Goal: Transaction & Acquisition: Register for event/course

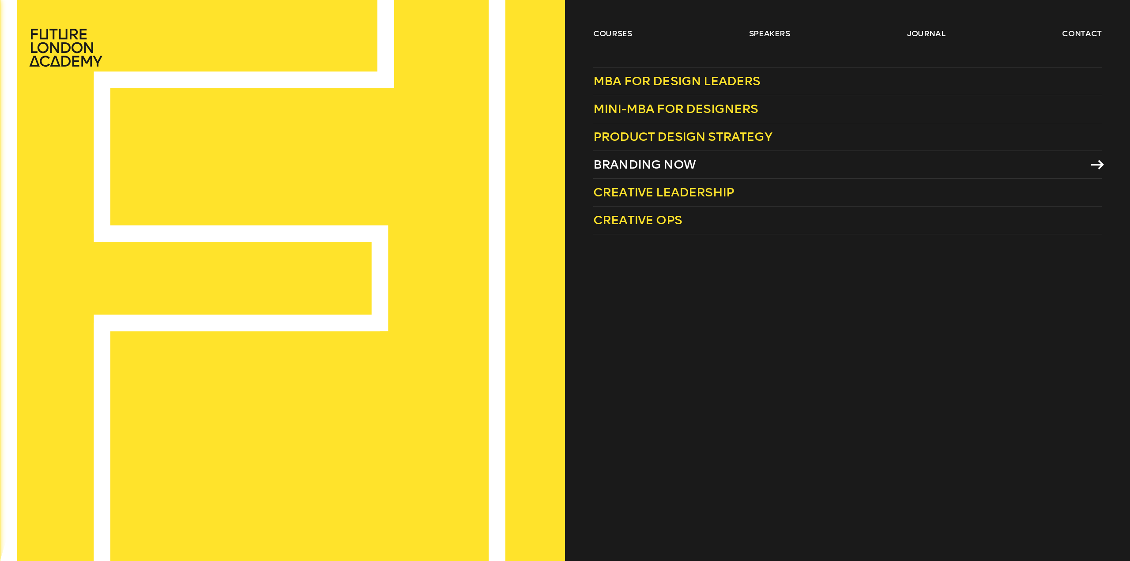
click at [637, 168] on span "Branding Now" at bounding box center [644, 164] width 102 height 15
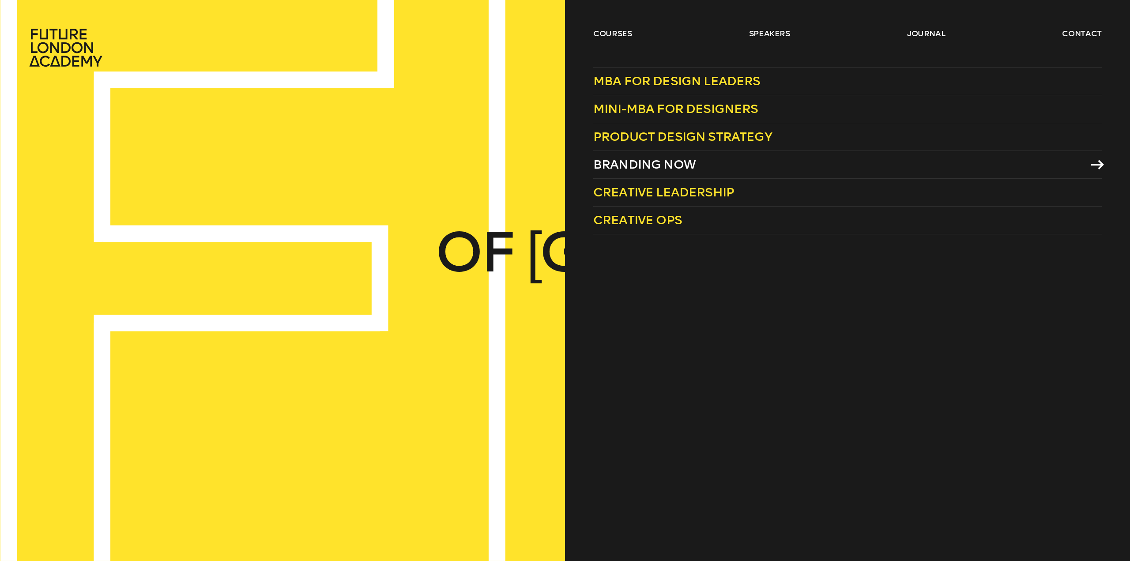
click at [635, 163] on span "Branding Now" at bounding box center [644, 164] width 102 height 15
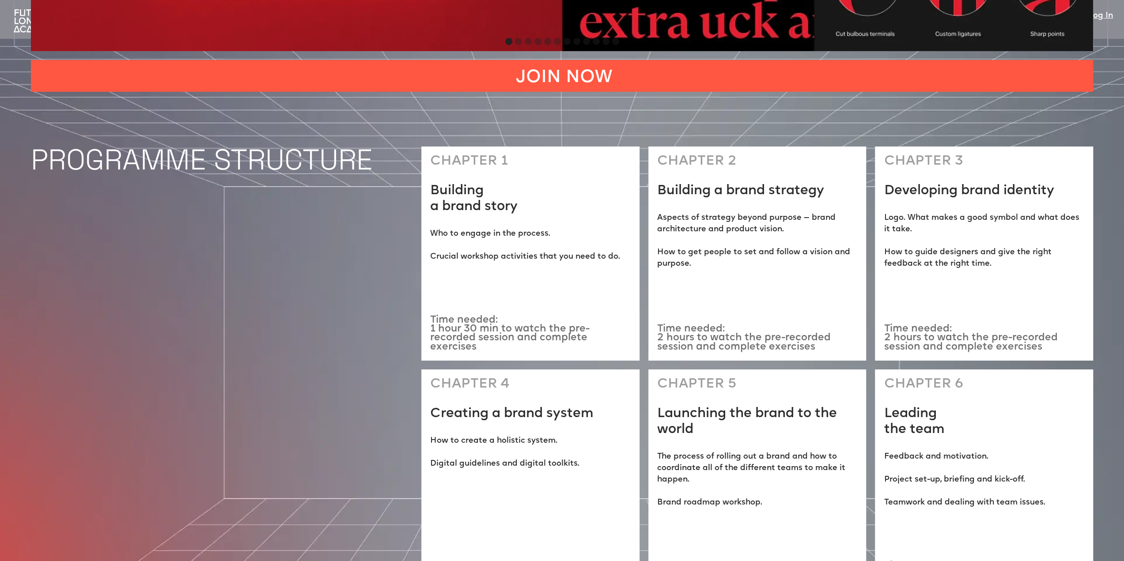
scroll to position [2914, 0]
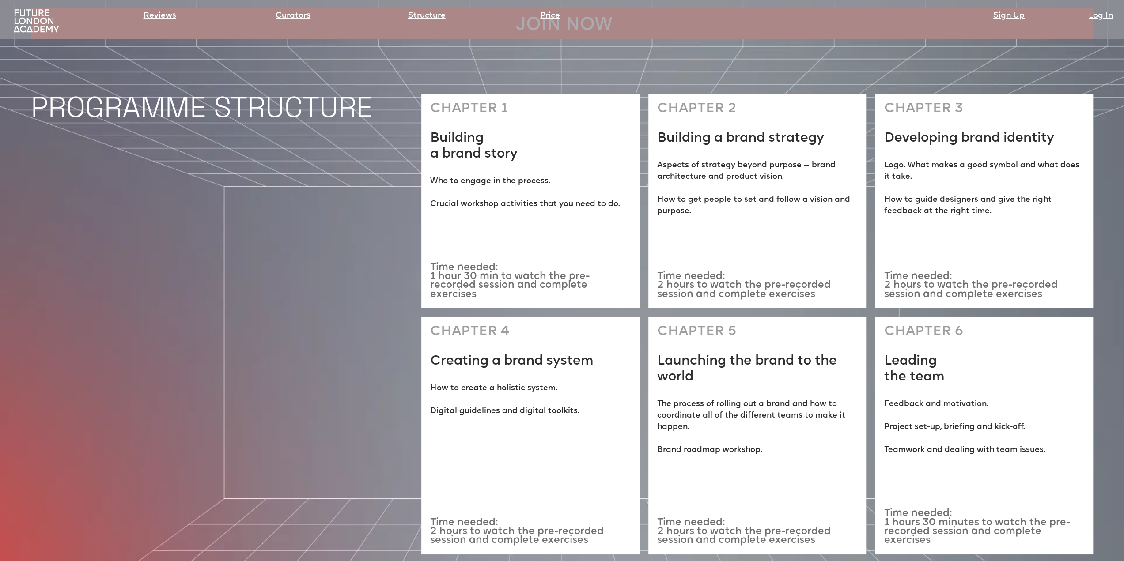
scroll to position [3003, 0]
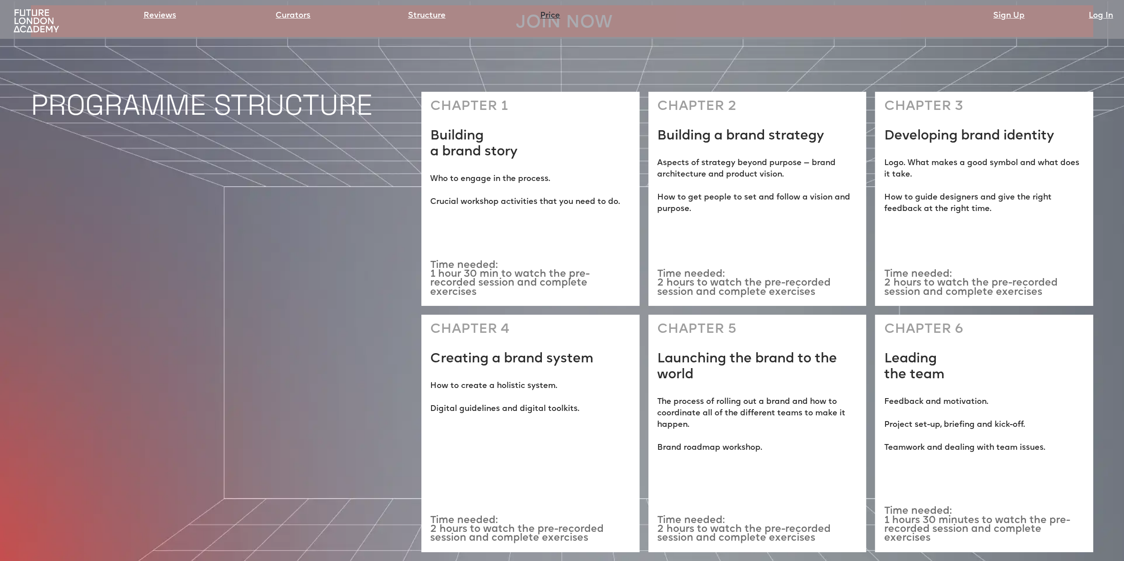
click at [555, 16] on link "Price" at bounding box center [550, 16] width 20 height 12
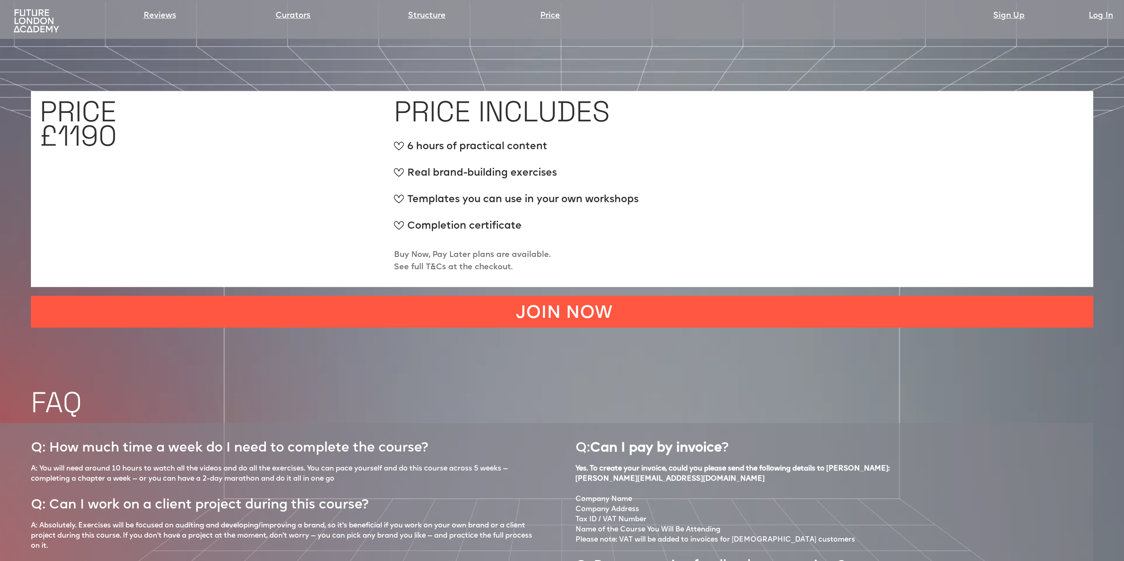
scroll to position [4172, 0]
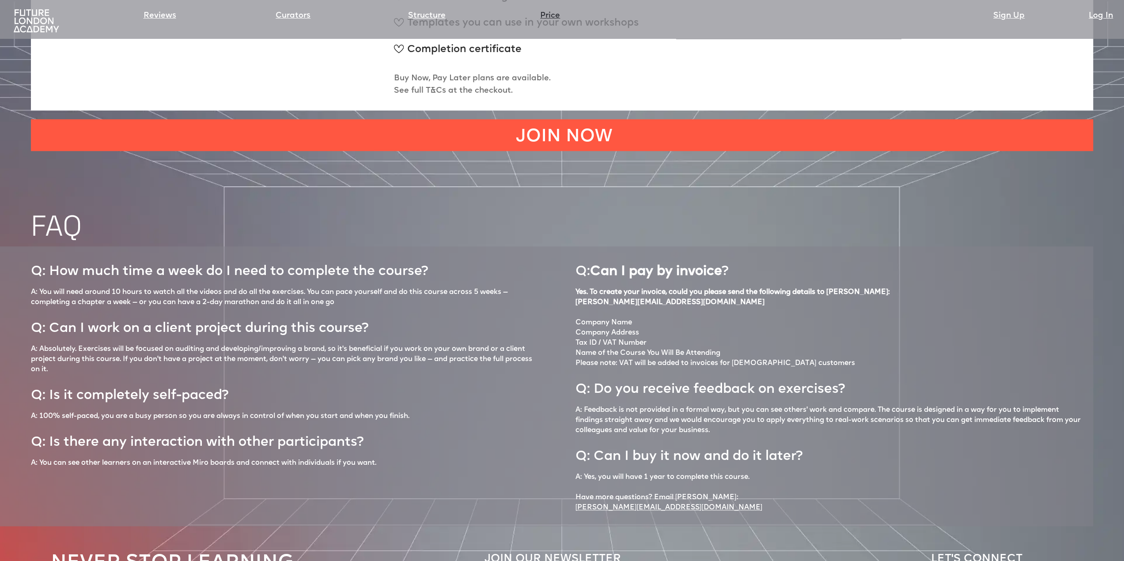
click at [552, 18] on link "Price" at bounding box center [550, 16] width 20 height 12
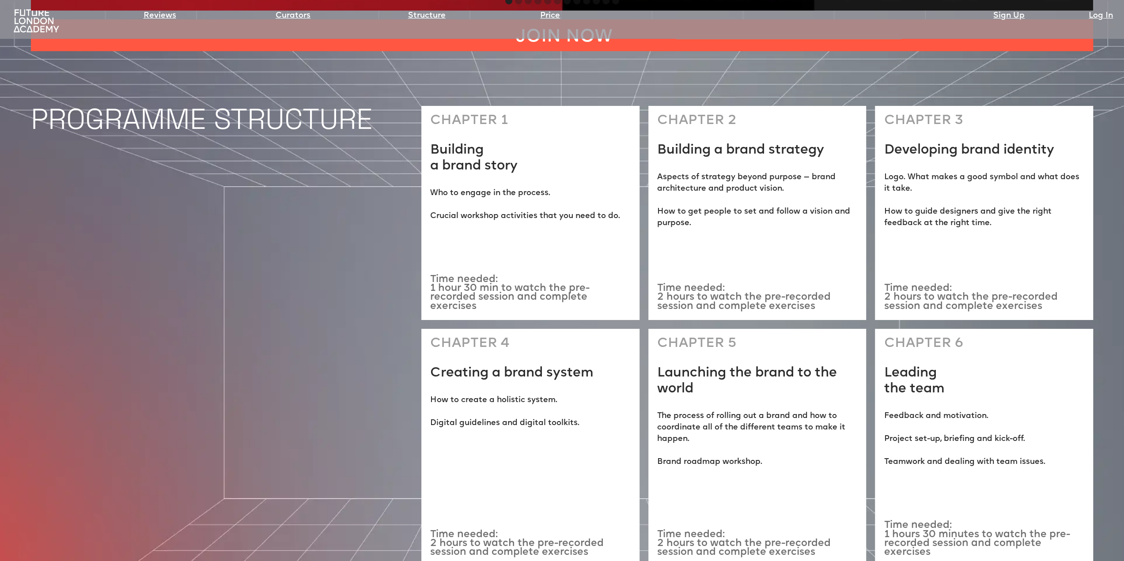
scroll to position [2980, 0]
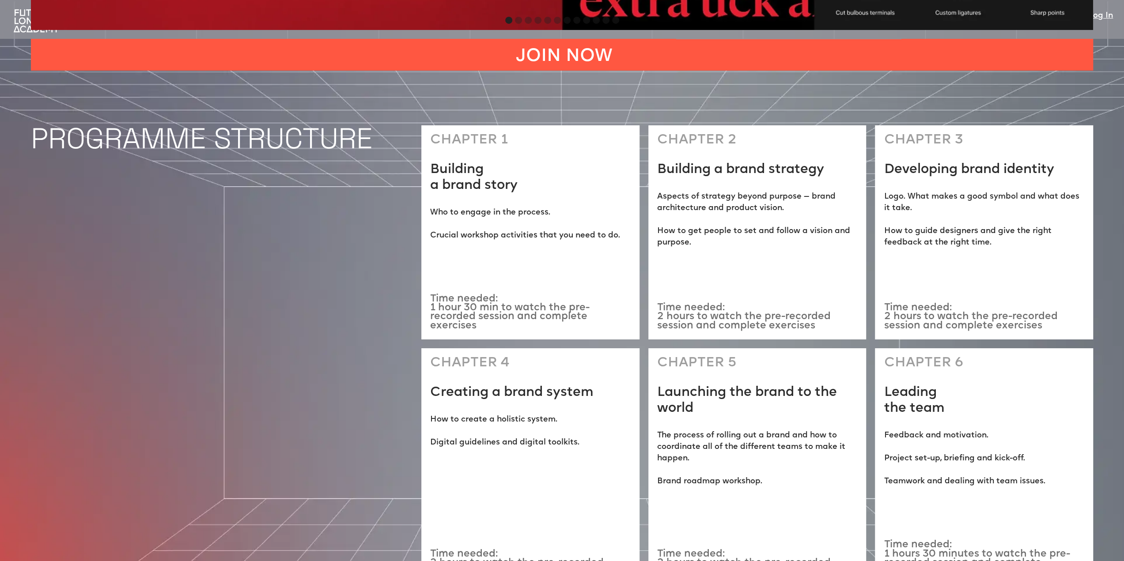
click at [34, 19] on img at bounding box center [36, 21] width 50 height 26
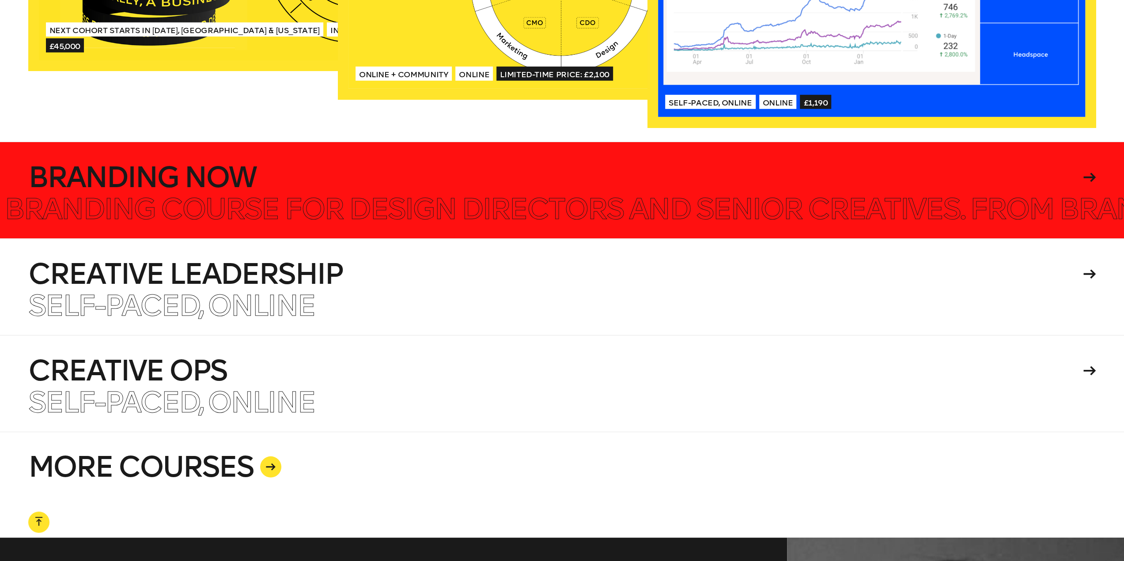
scroll to position [2464, 0]
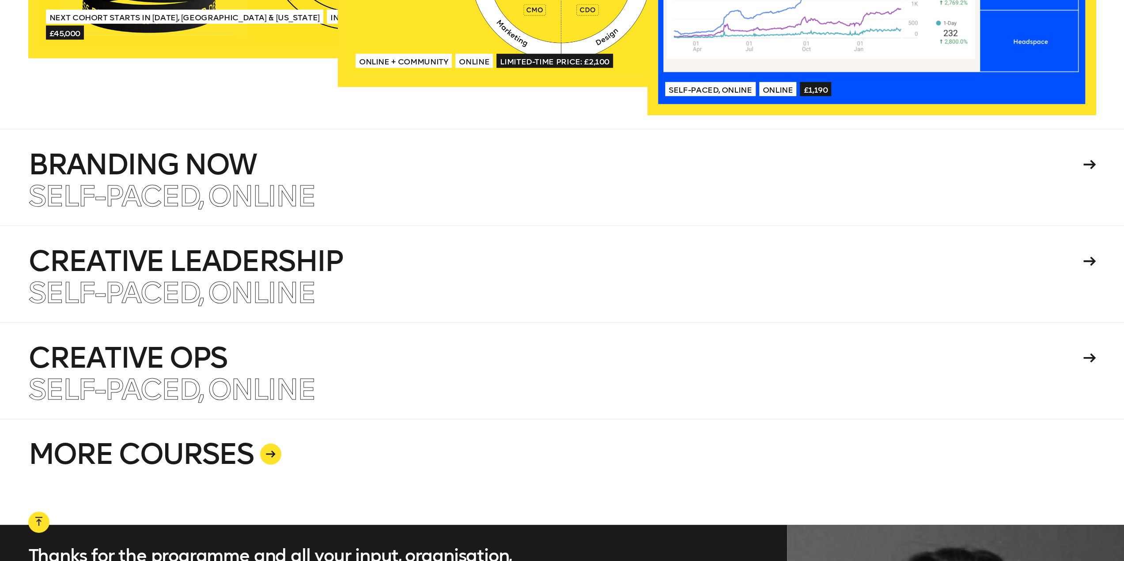
click at [272, 453] on icon at bounding box center [271, 454] width 10 height 7
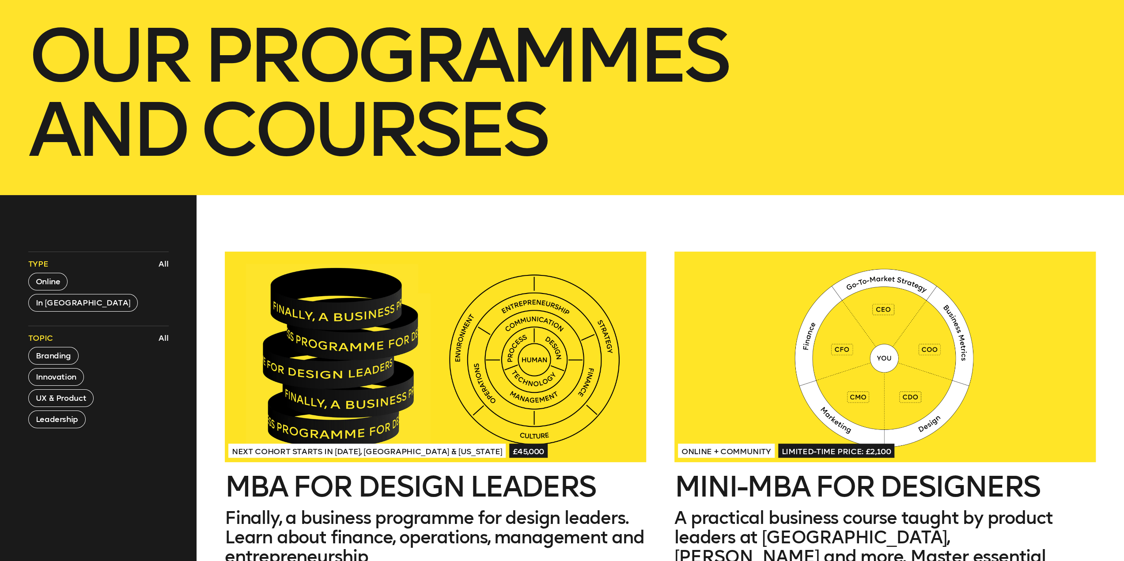
scroll to position [265, 0]
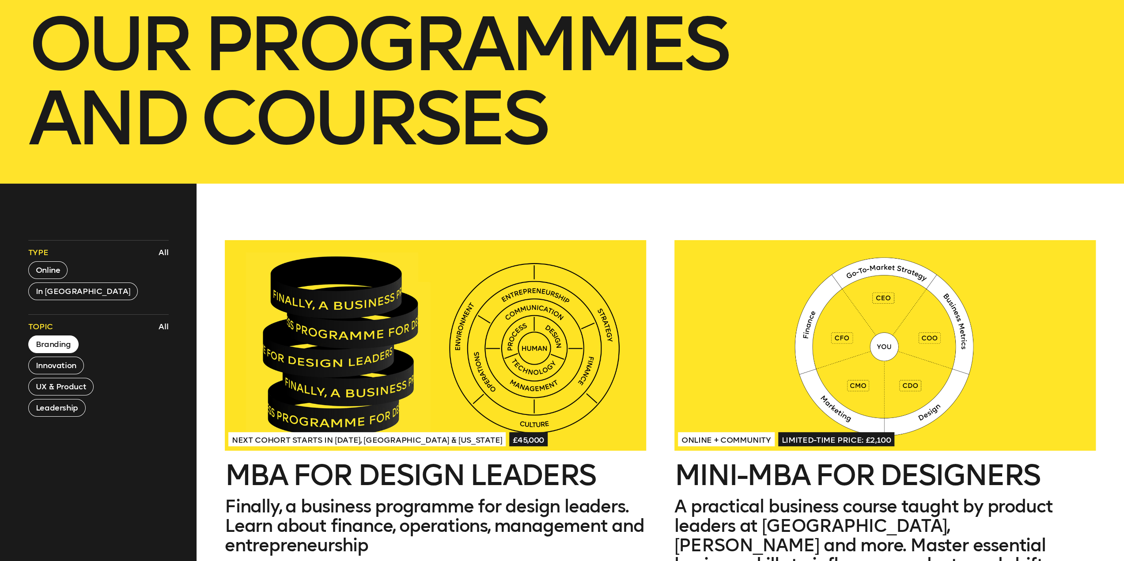
click at [46, 342] on button "Branding" at bounding box center [53, 345] width 50 height 18
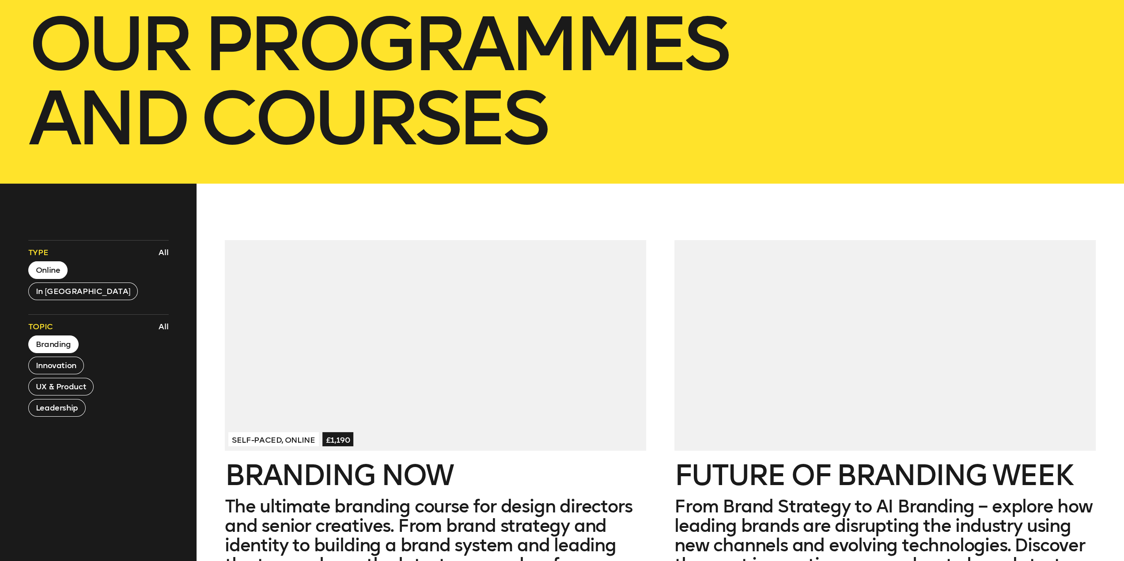
click at [58, 266] on button "Online" at bounding box center [48, 270] width 40 height 18
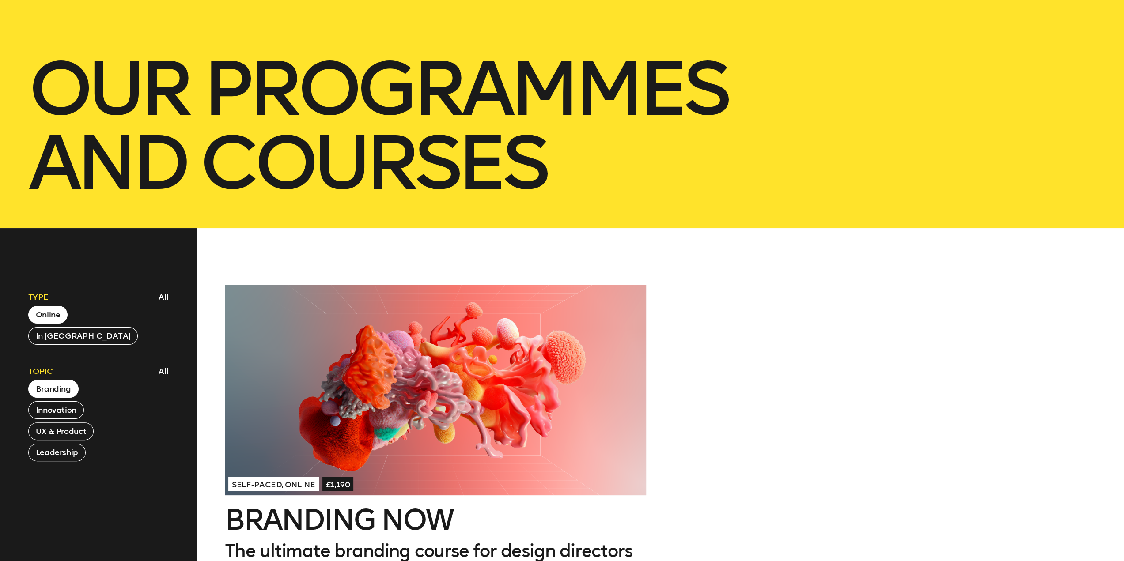
scroll to position [221, 0]
